Goal: Information Seeking & Learning: Learn about a topic

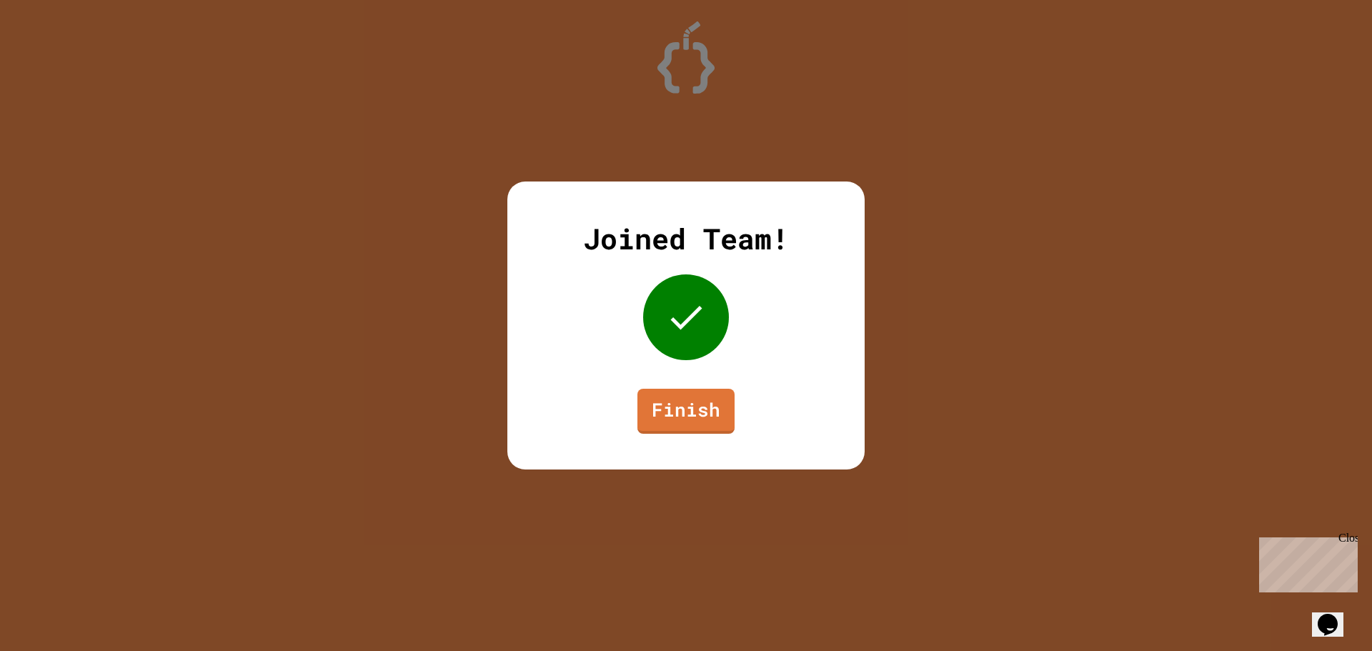
click at [1348, 537] on div "Close" at bounding box center [1347, 541] width 18 height 18
click at [695, 410] on link "Finish" at bounding box center [686, 409] width 94 height 47
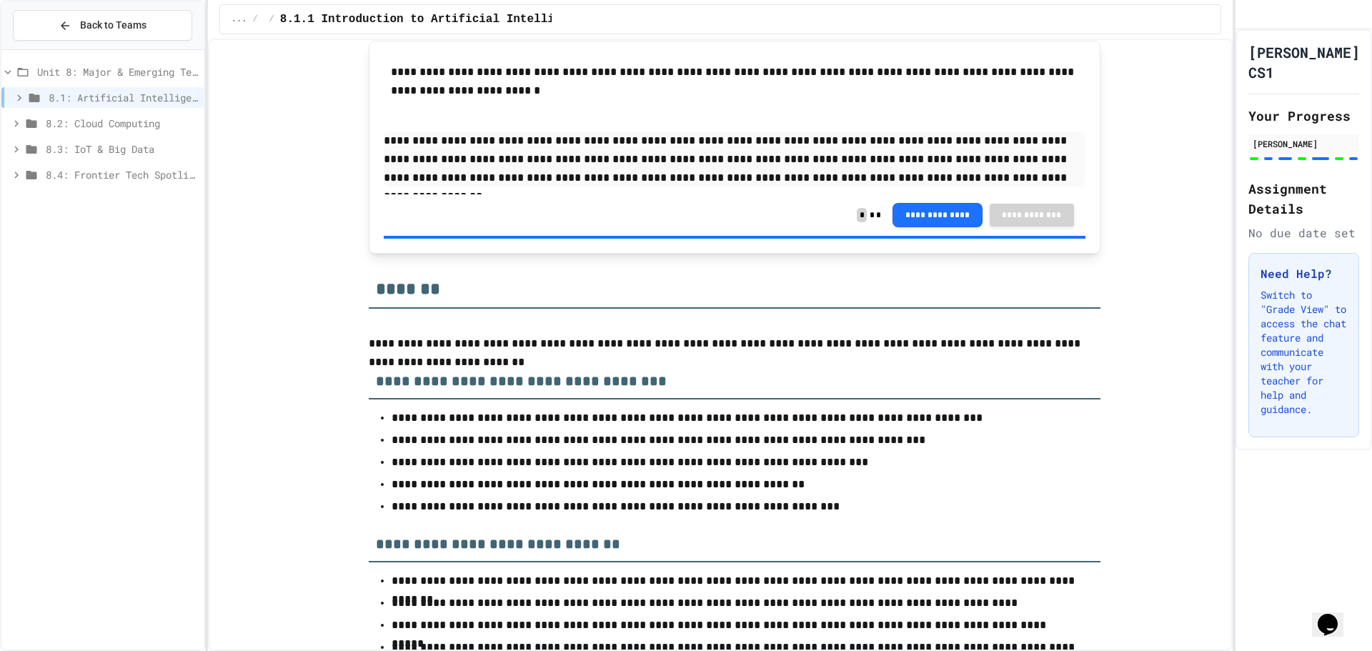
scroll to position [5837, 0]
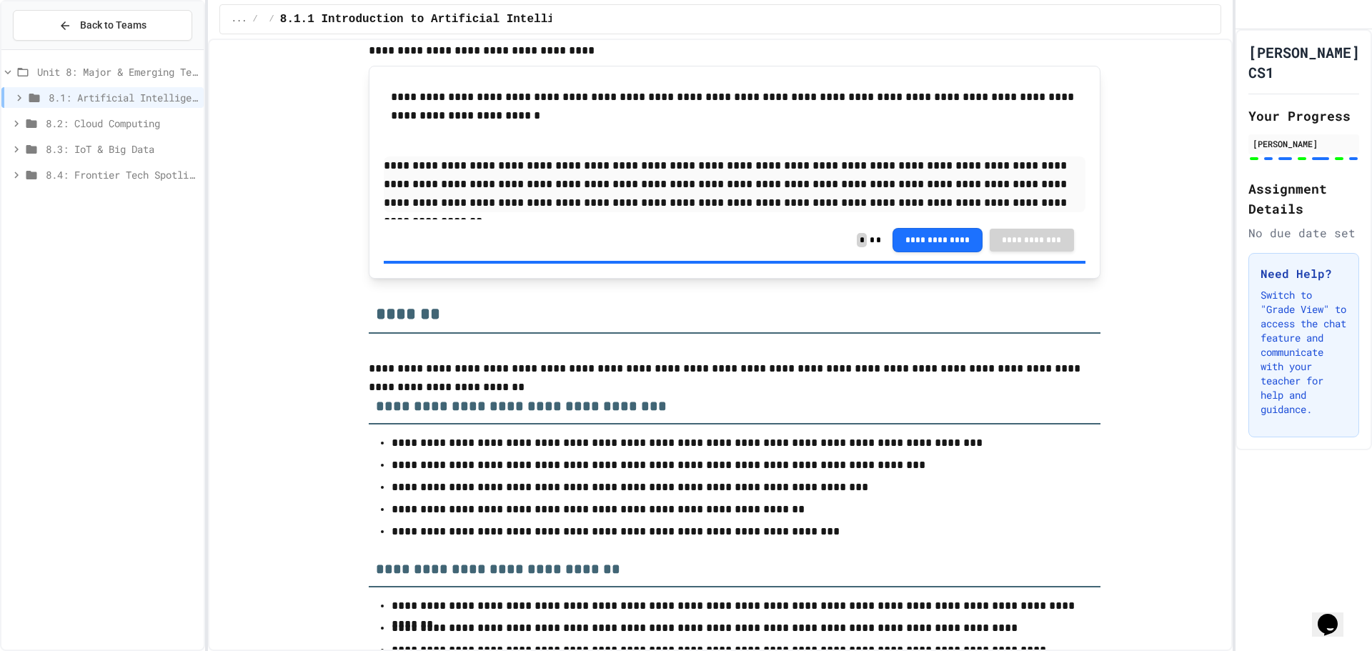
click at [114, 125] on span "8.2: Cloud Computing" at bounding box center [122, 123] width 152 height 15
click at [115, 145] on span "8.2.1 Cloud Computing: Transforming the Digital World" at bounding box center [125, 148] width 145 height 15
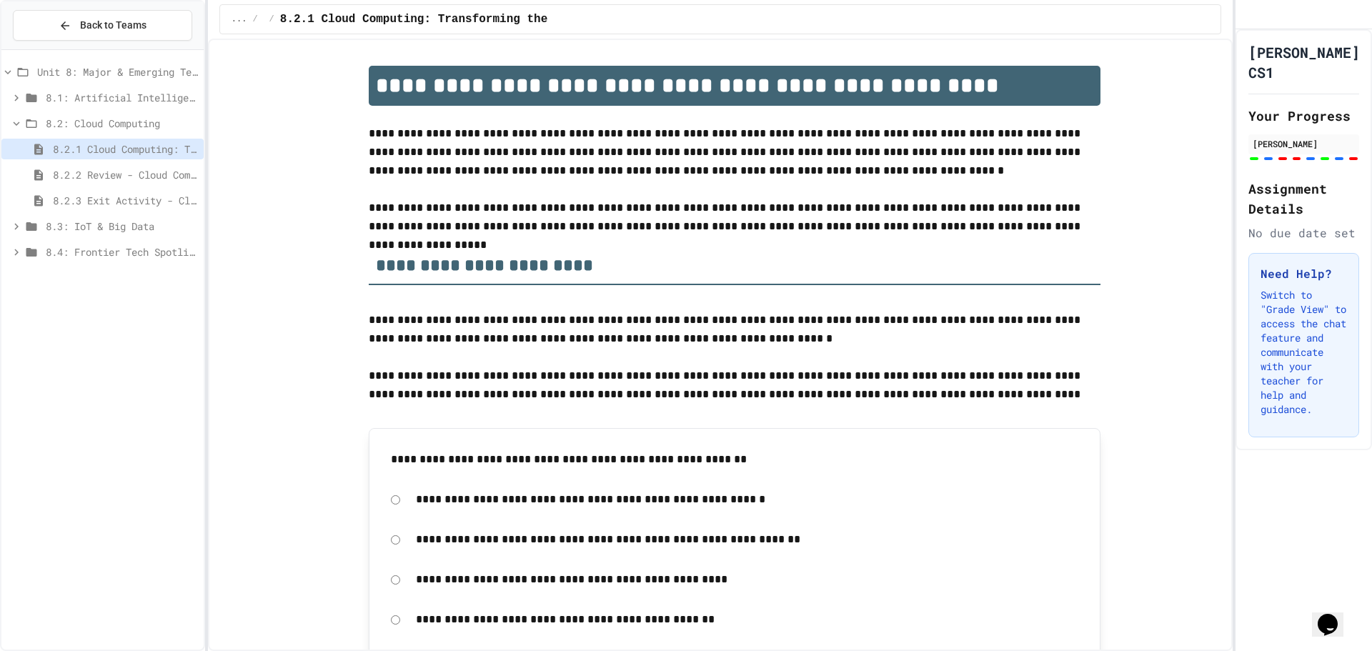
click at [146, 72] on span "Unit 8: Major & Emerging Technologies" at bounding box center [117, 71] width 161 height 15
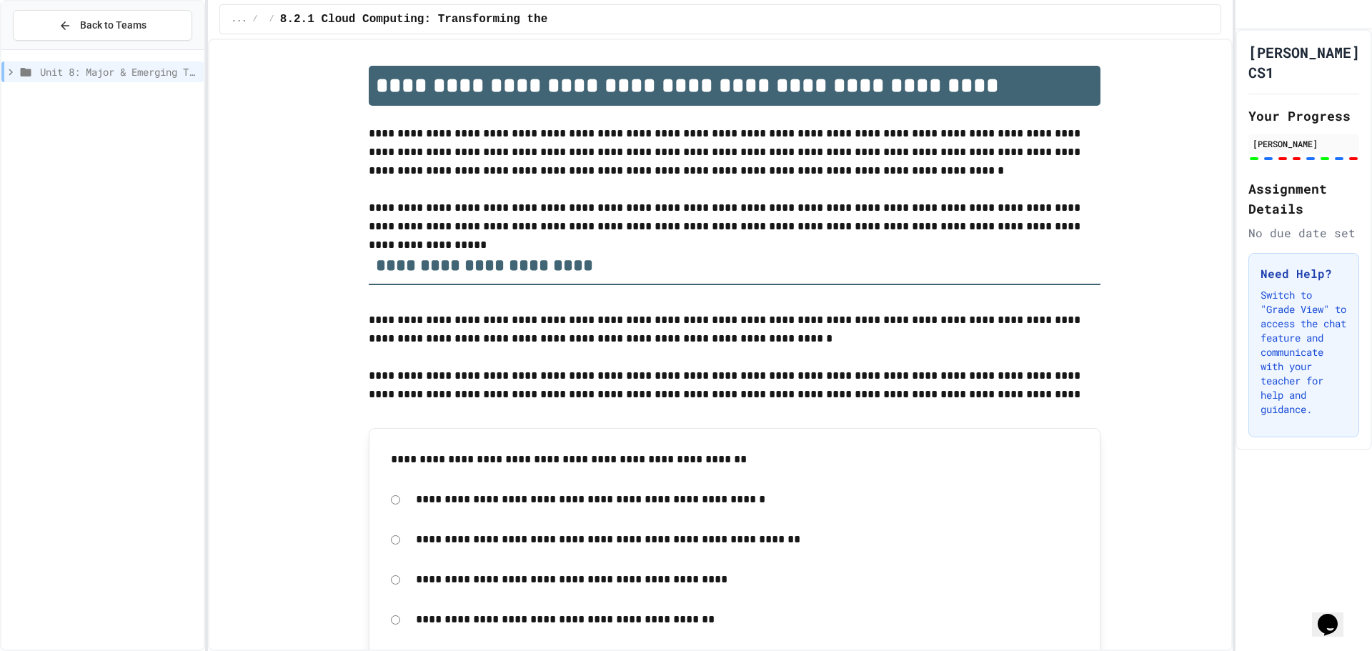
click at [146, 72] on span "Unit 8: Major & Emerging Technologies" at bounding box center [119, 71] width 158 height 15
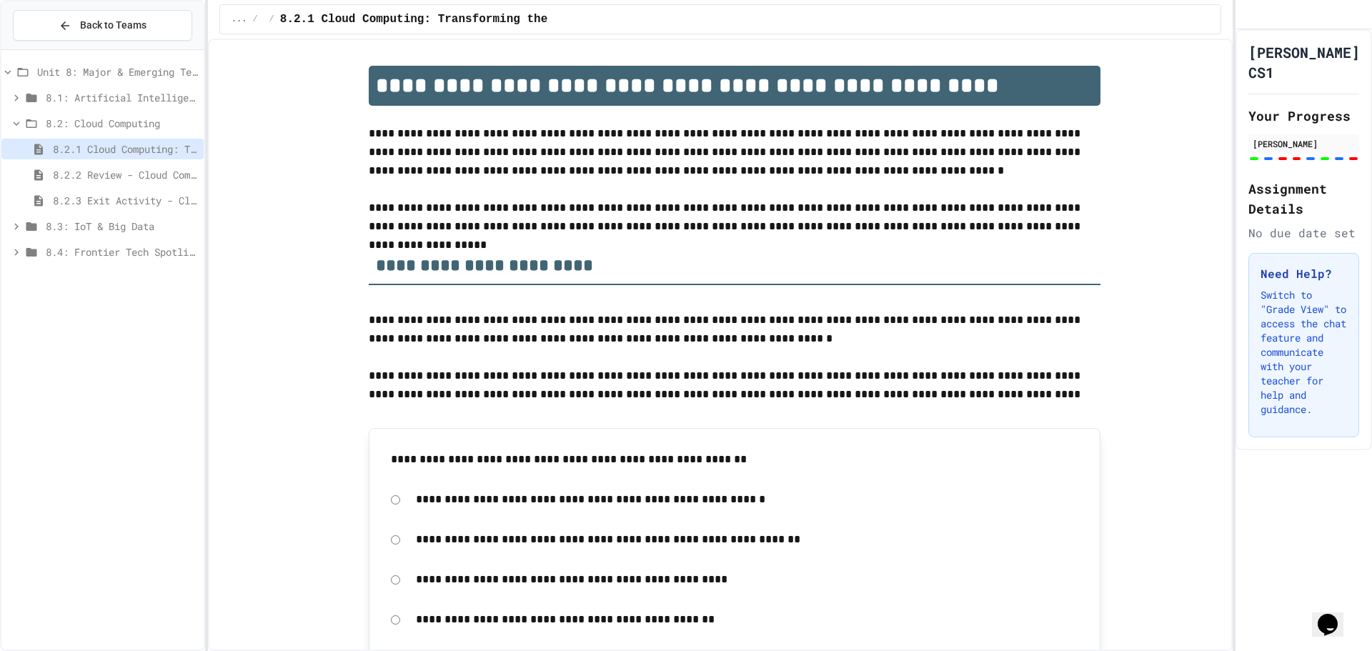
click at [146, 72] on span "Unit 8: Major & Emerging Technologies" at bounding box center [117, 71] width 161 height 15
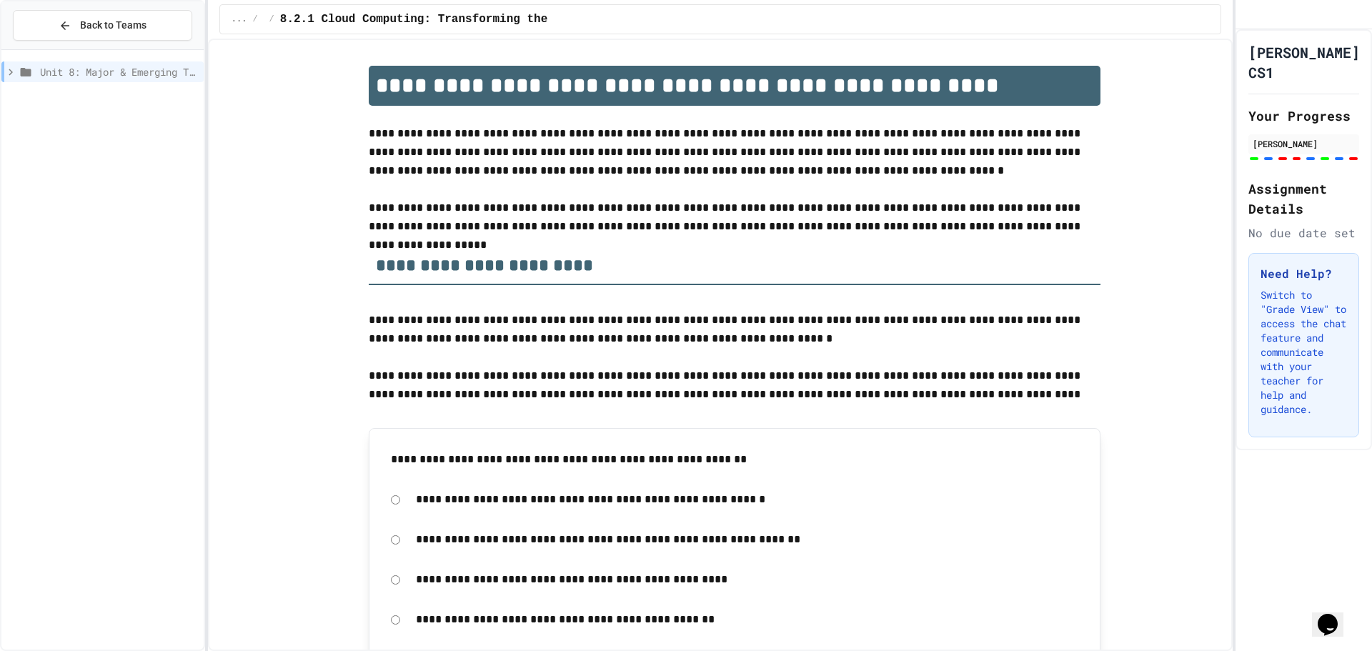
click at [146, 72] on span "Unit 8: Major & Emerging Technologies" at bounding box center [119, 71] width 158 height 15
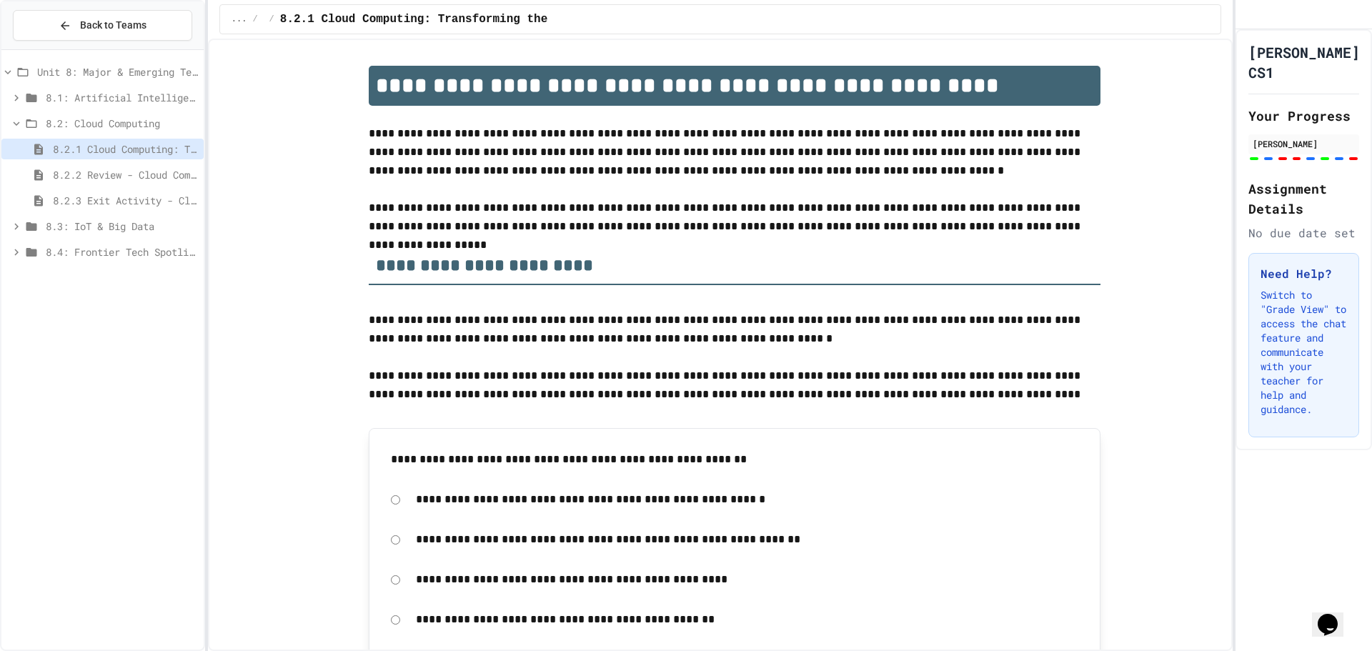
click at [141, 99] on span "8.1: Artificial Intelligence Basics" at bounding box center [122, 97] width 152 height 15
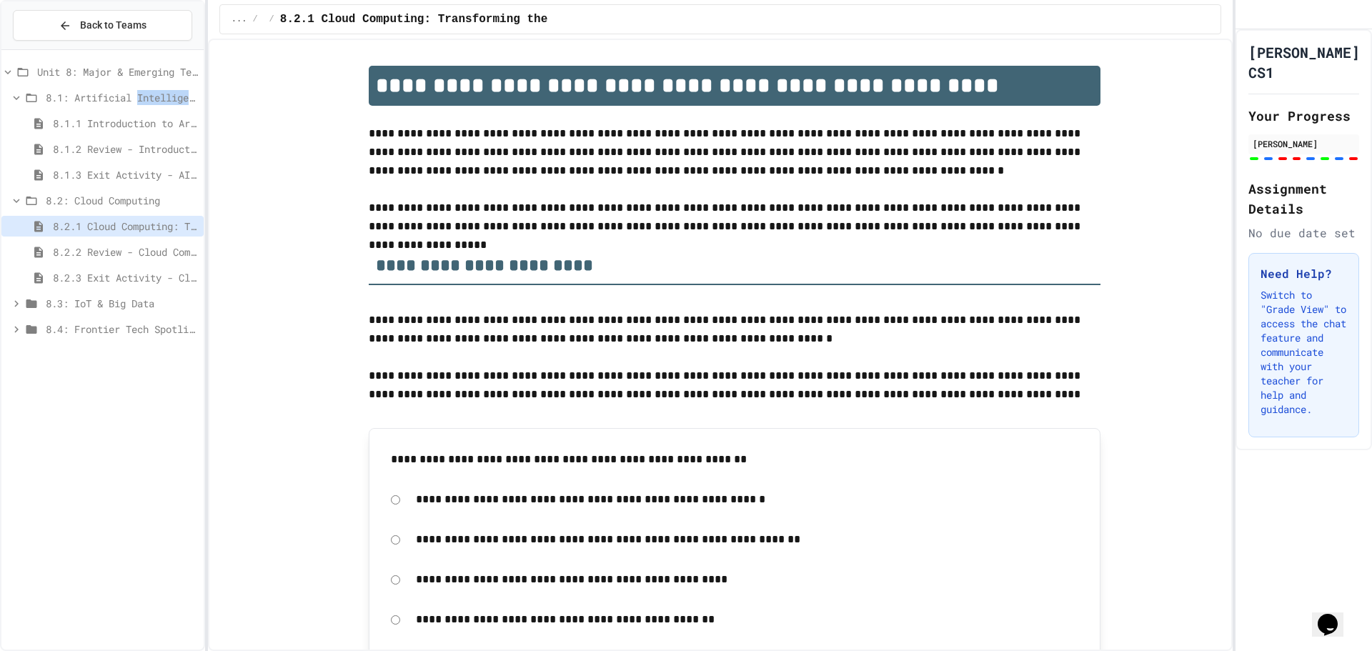
click at [141, 99] on span "8.1: Artificial Intelligence Basics" at bounding box center [122, 97] width 152 height 15
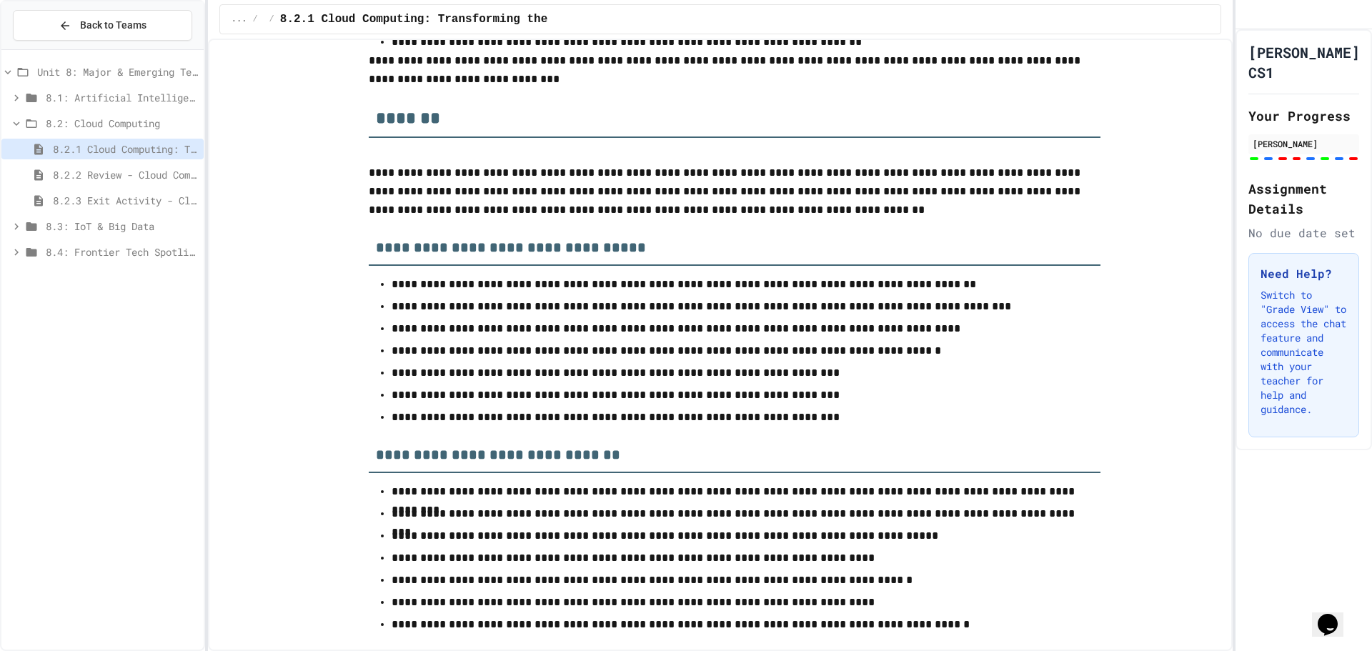
scroll to position [6678, 0]
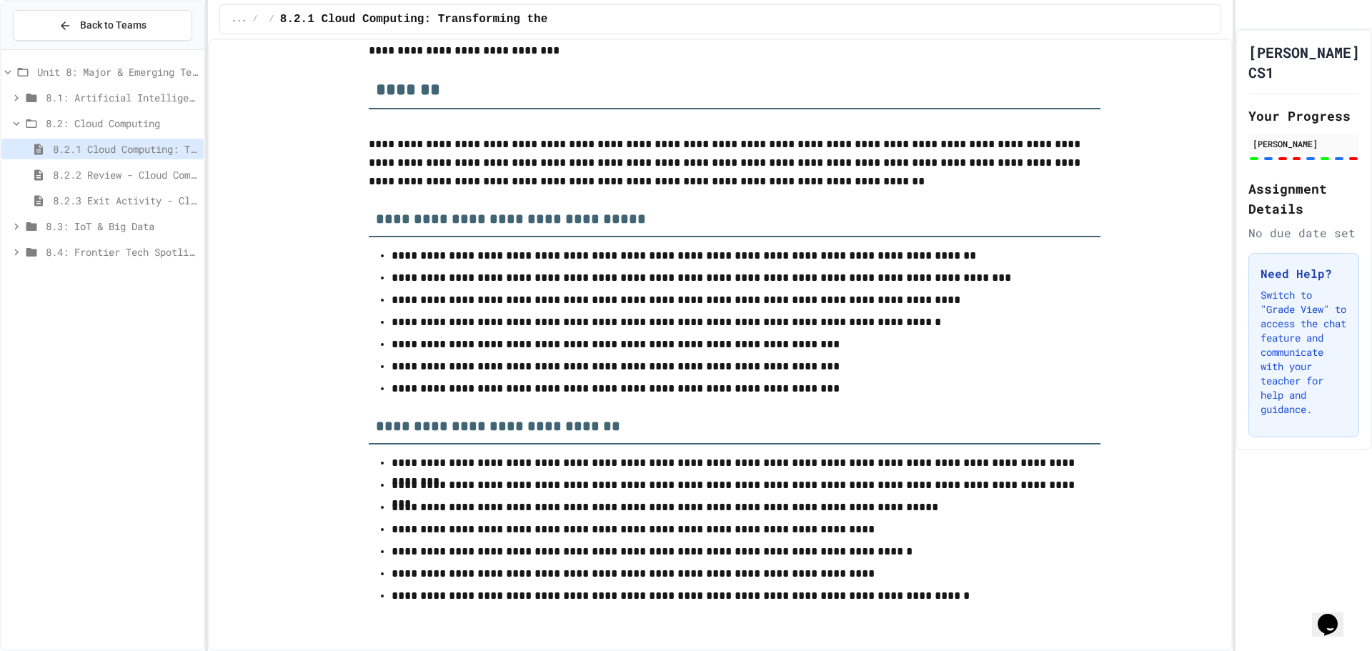
click at [124, 127] on span "8.2: Cloud Computing" at bounding box center [122, 123] width 152 height 15
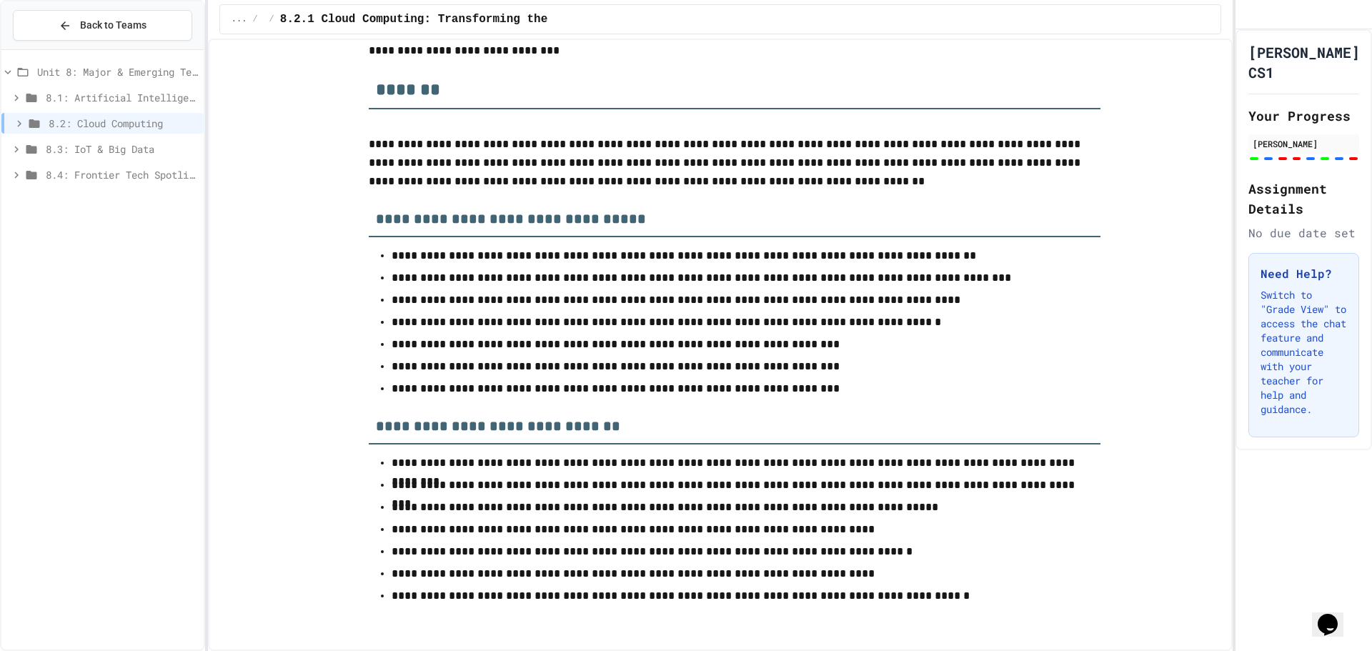
click at [124, 153] on span "8.3: IoT & Big Data" at bounding box center [122, 148] width 152 height 15
click at [124, 178] on span "8.3.1 The Internet of Things and Big Data: Our Connected Digital World" at bounding box center [125, 174] width 145 height 15
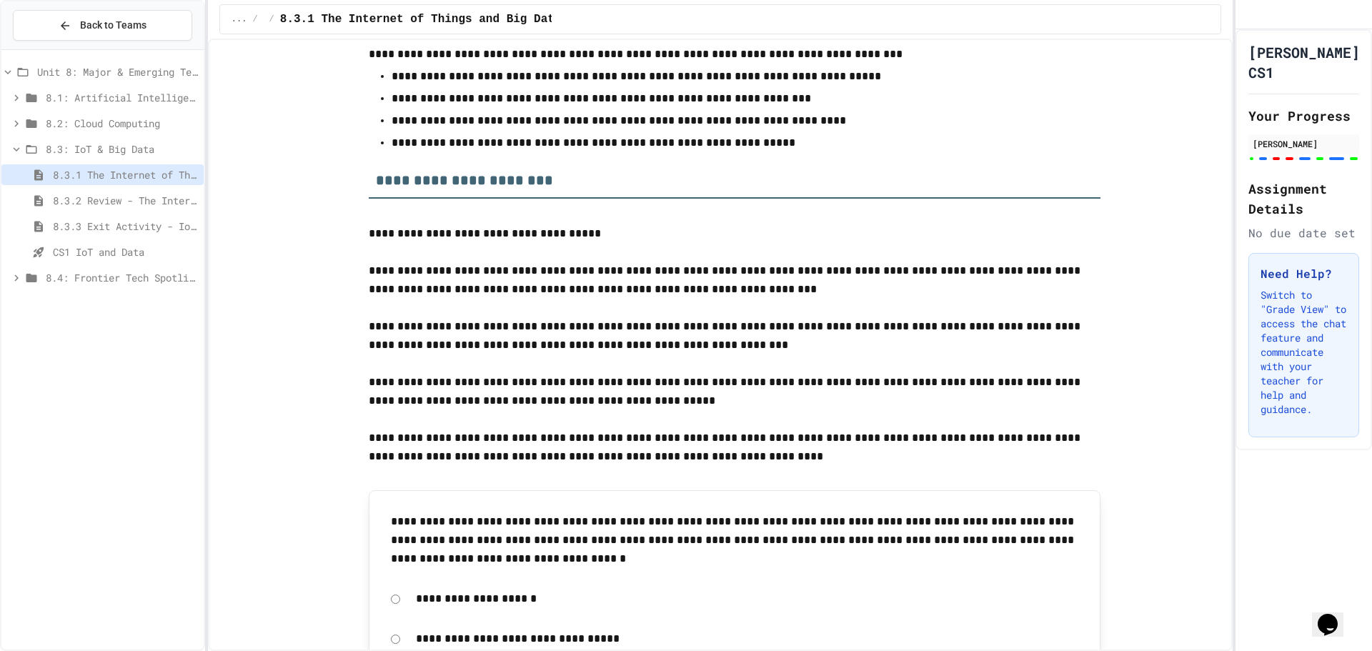
scroll to position [3716, 0]
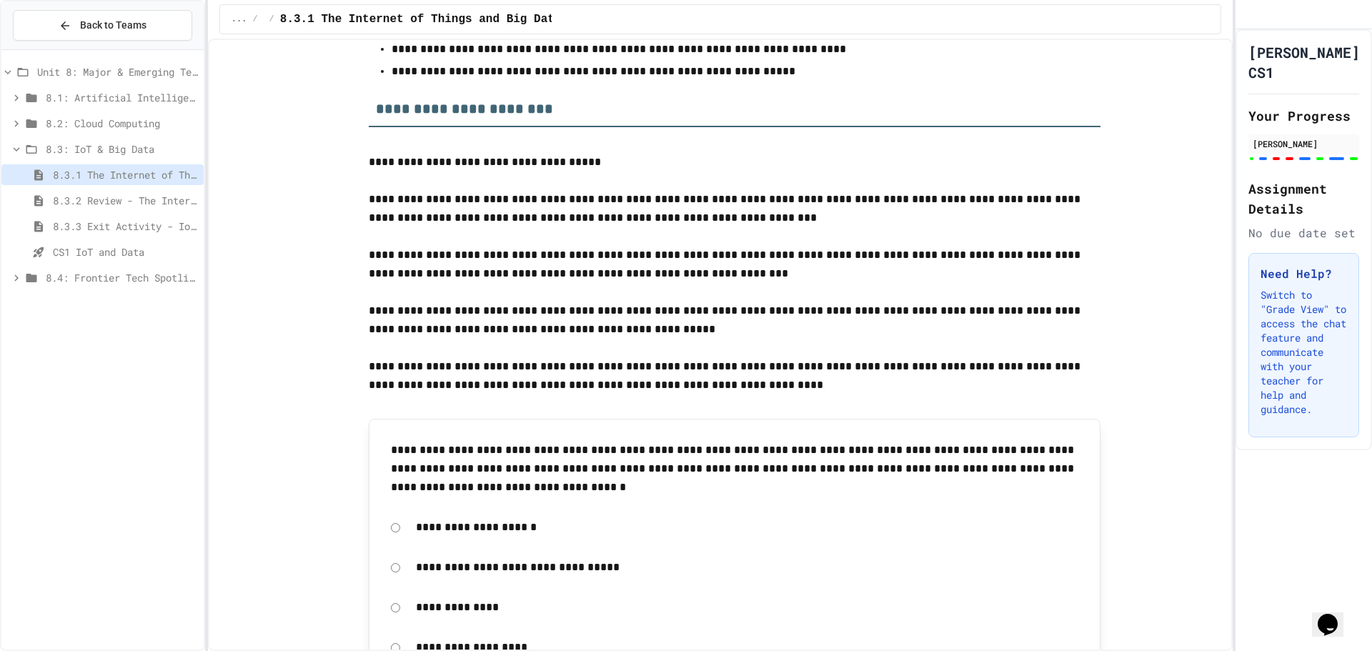
click at [153, 282] on span "8.4: Frontier Tech Spotlight" at bounding box center [122, 277] width 152 height 15
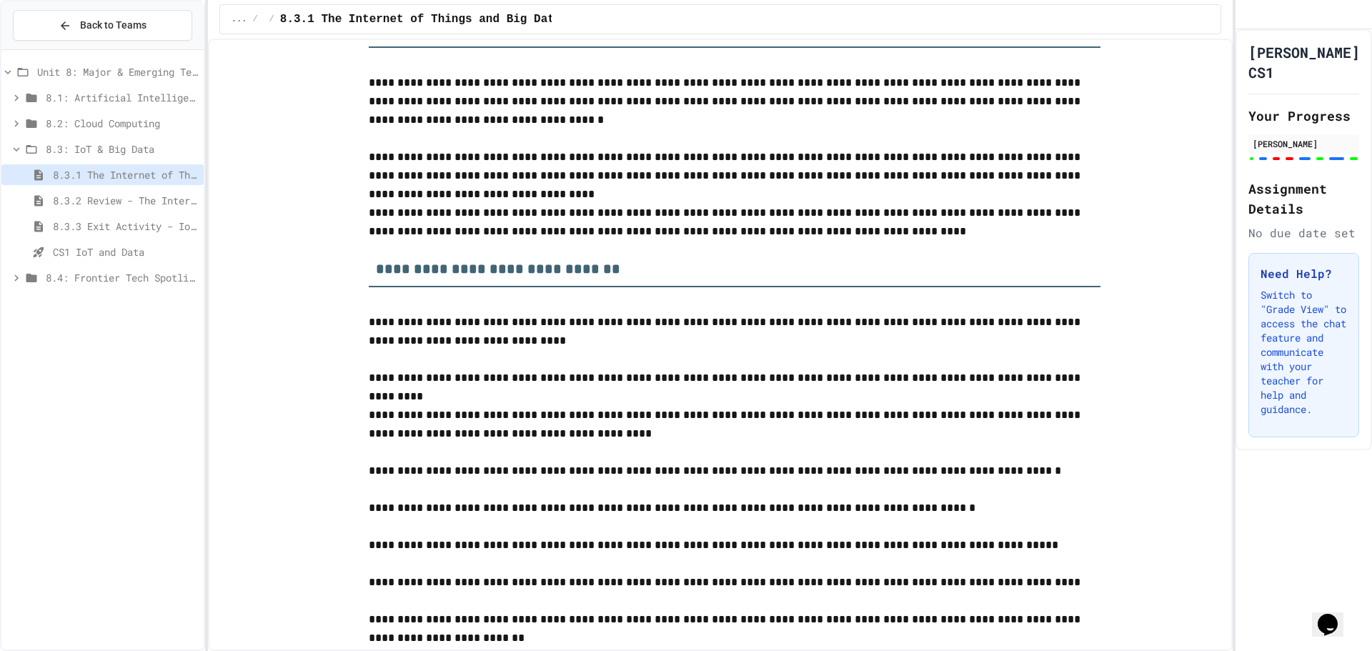
scroll to position [5907, 0]
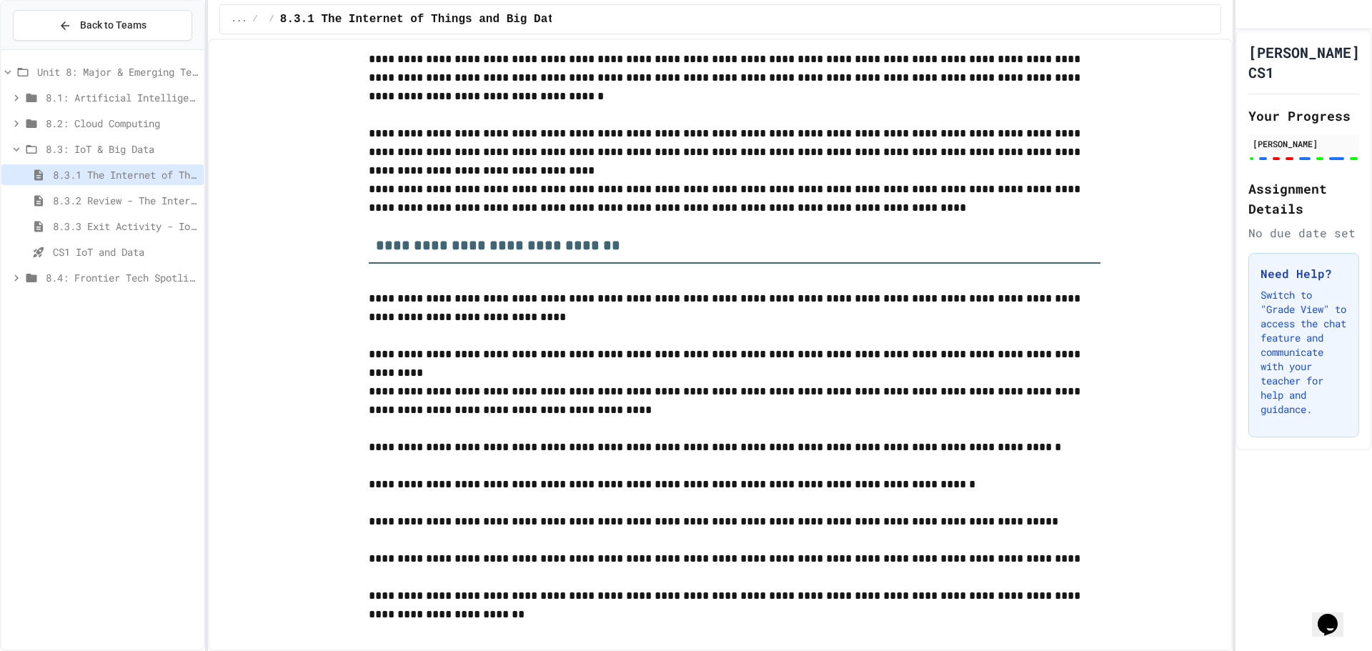
click at [129, 208] on div "8.3.2 Review - The Internet of Things and Big Data" at bounding box center [102, 200] width 202 height 21
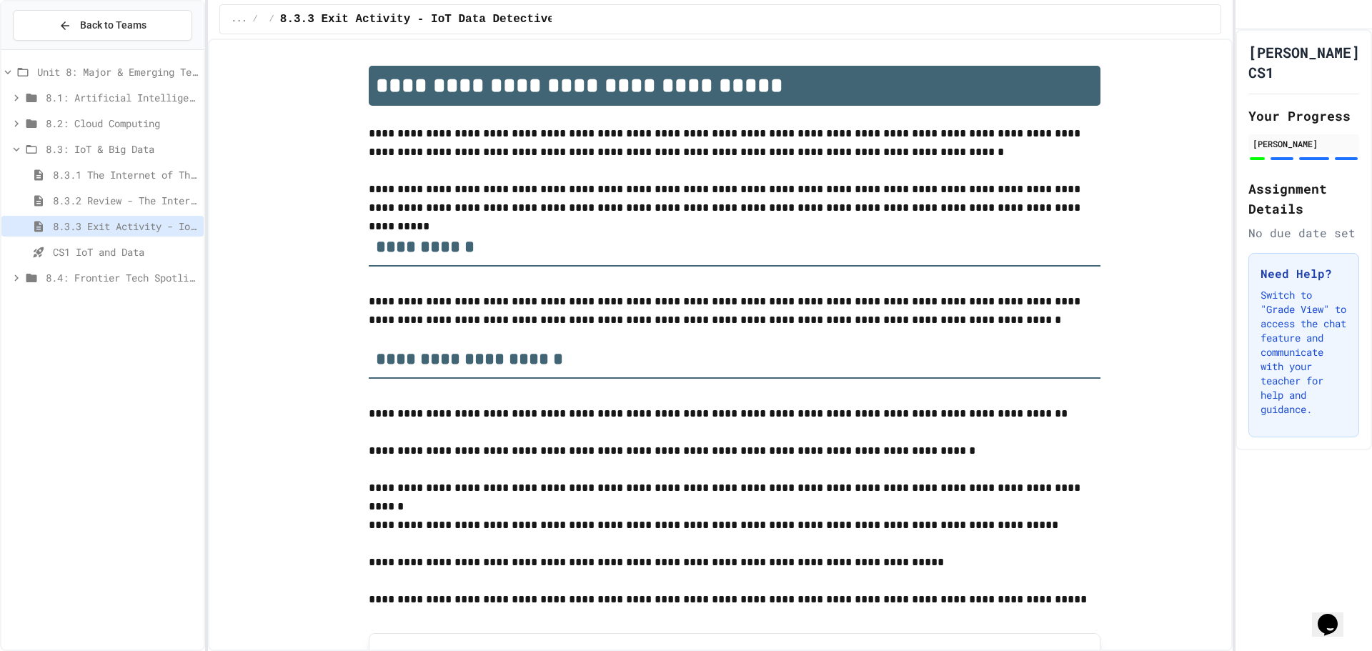
click at [141, 159] on div "8.3: IoT & Big Data" at bounding box center [102, 149] width 202 height 21
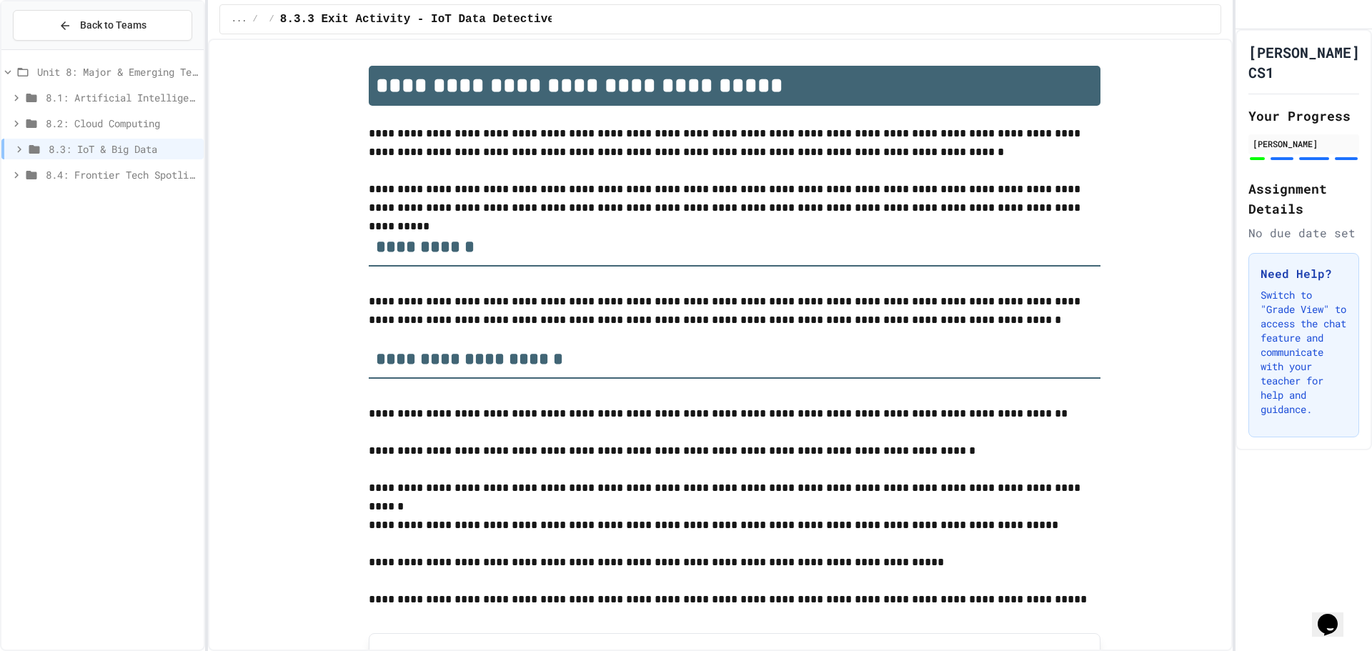
click at [141, 181] on span "8.4: Frontier Tech Spotlight" at bounding box center [122, 174] width 152 height 15
click at [139, 197] on span "8.4.1 Emerging Technologies: Shaping Our Digital Future" at bounding box center [125, 200] width 145 height 15
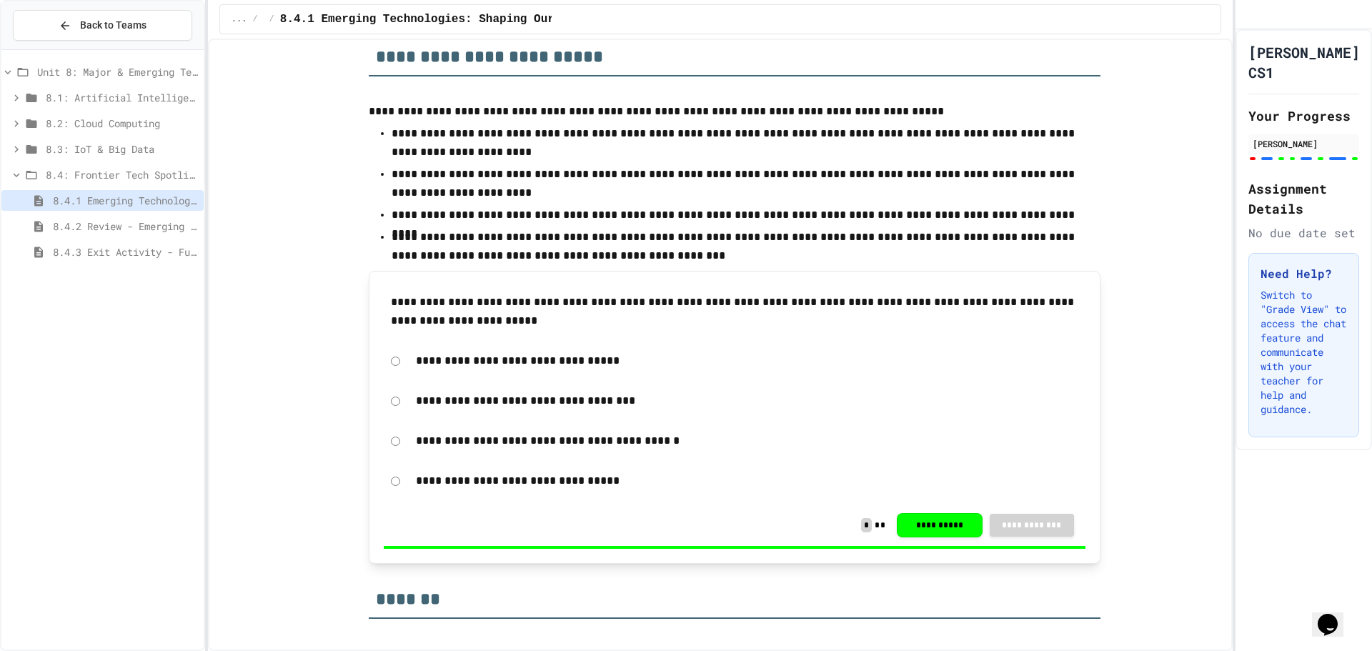
scroll to position [5502, 0]
